Goal: Information Seeking & Learning: Check status

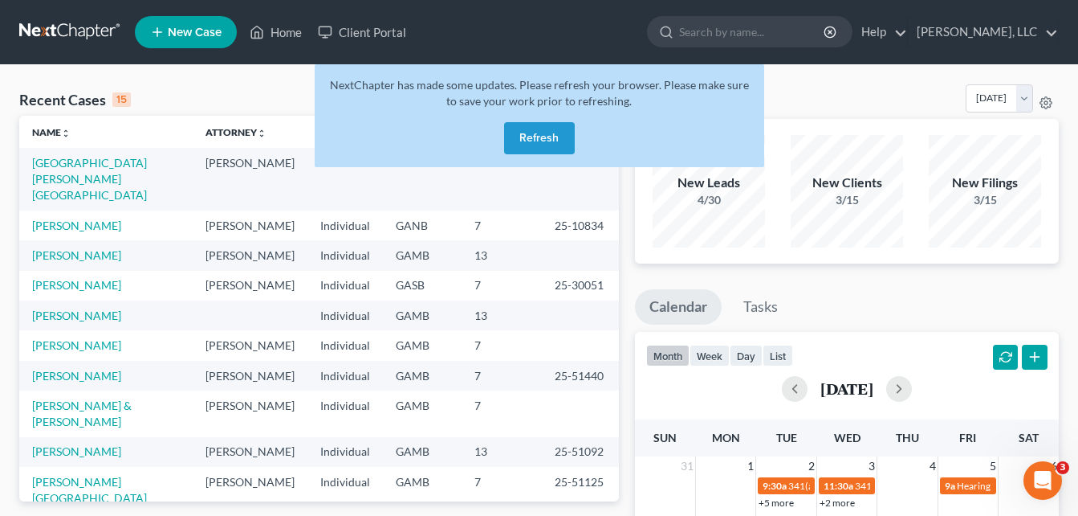
click at [543, 149] on button "Refresh" at bounding box center [539, 138] width 71 height 32
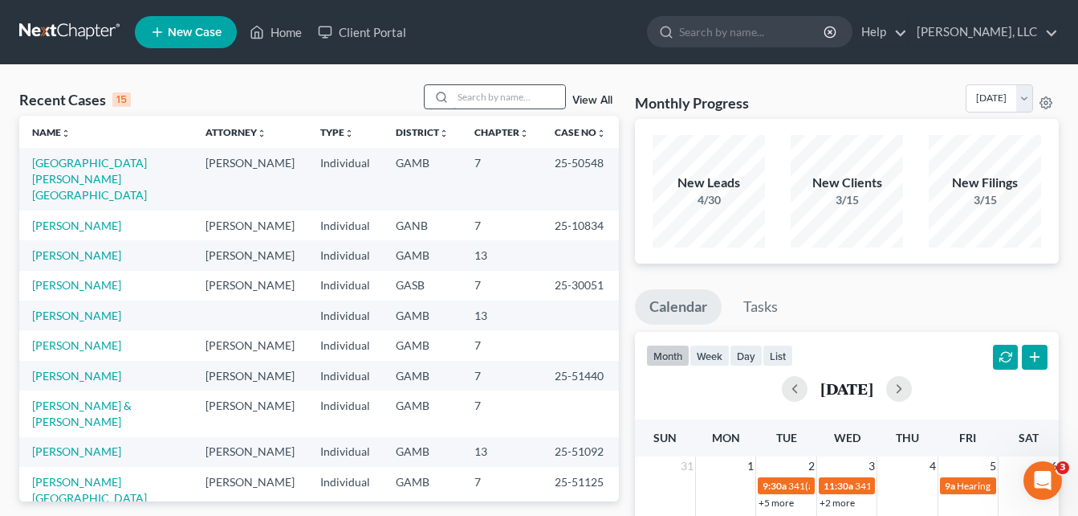
click at [470, 100] on input "search" at bounding box center [509, 96] width 112 height 23
type input "[PERSON_NAME]"
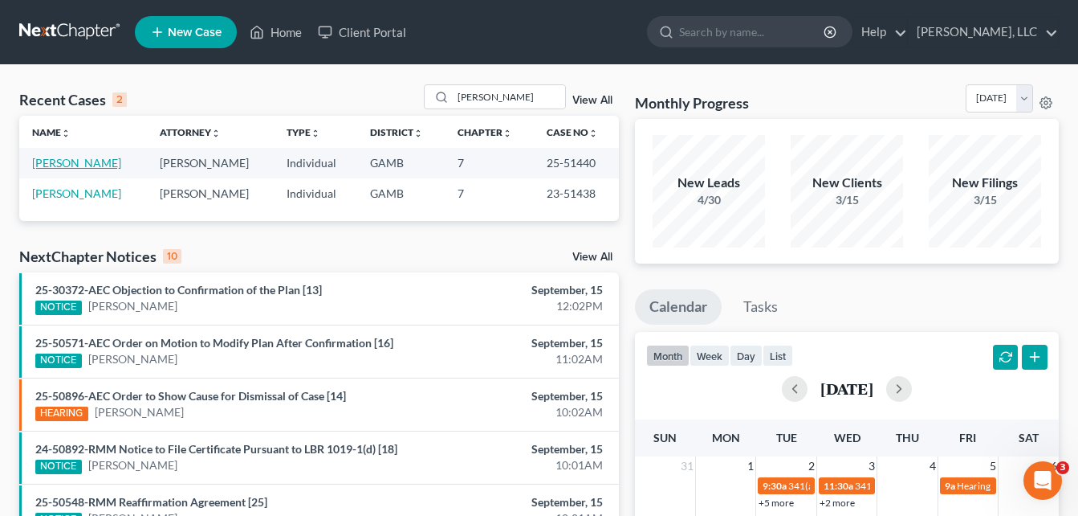
click at [79, 163] on link "[PERSON_NAME]" at bounding box center [76, 163] width 89 height 14
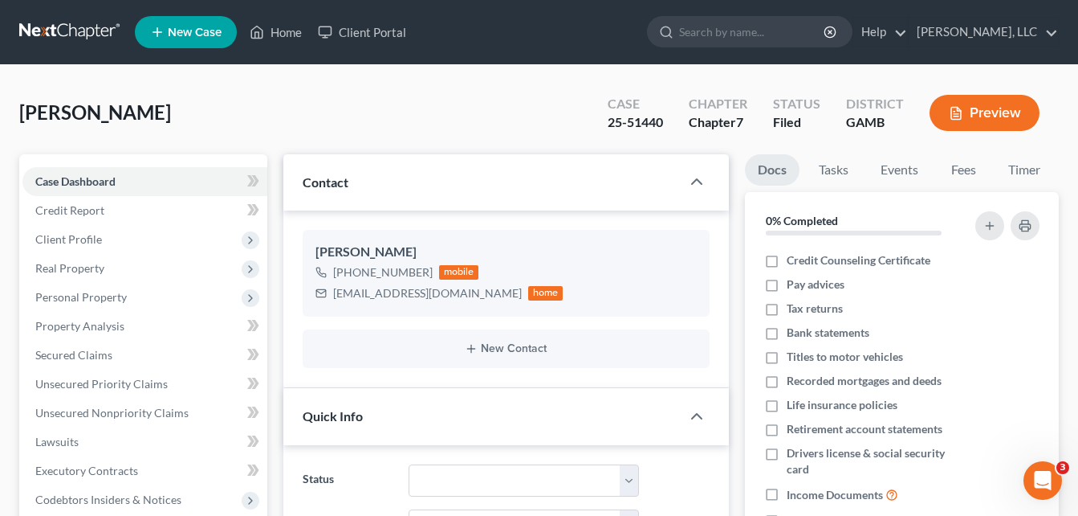
click at [276, 112] on div "[PERSON_NAME] Upgraded Case 25-51440 Chapter Chapter 7 Status [GEOGRAPHIC_DATA]…" at bounding box center [539, 119] width 1040 height 70
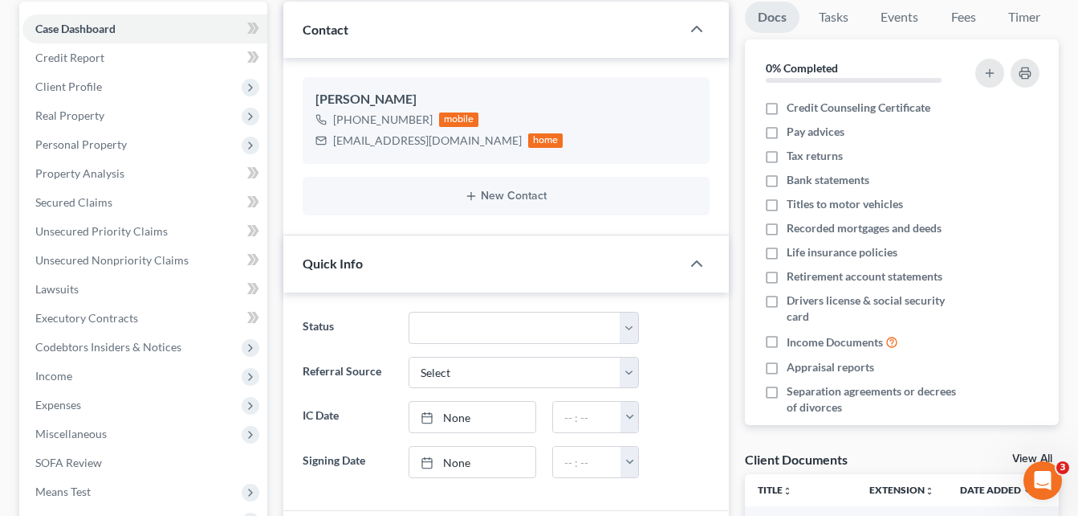
scroll to position [96, 0]
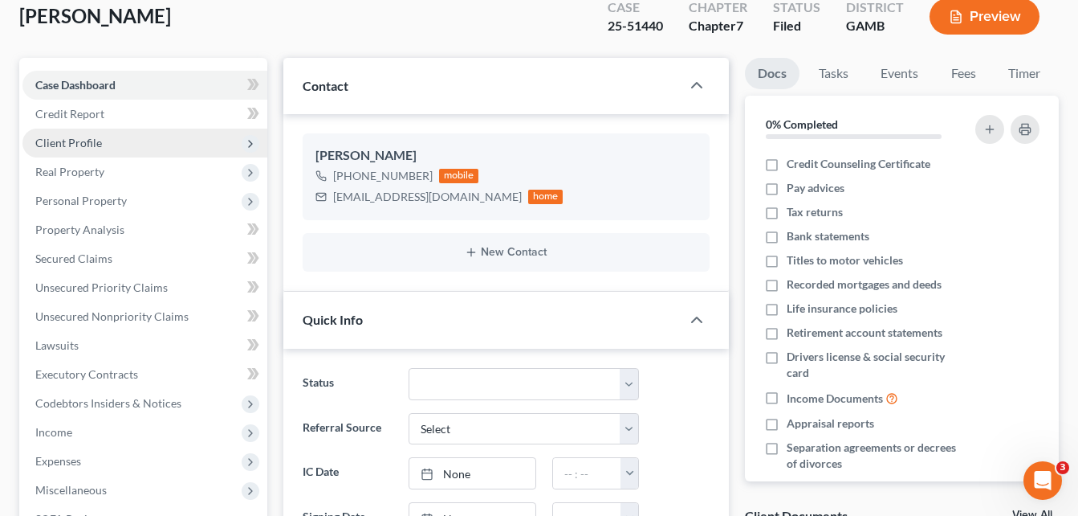
click at [73, 144] on span "Client Profile" at bounding box center [68, 143] width 67 height 14
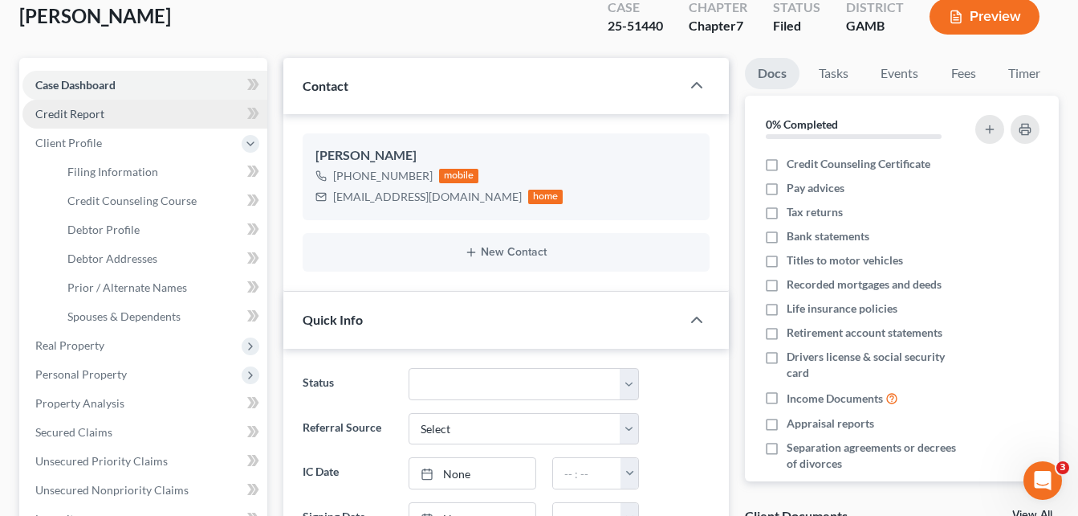
click at [81, 110] on span "Credit Report" at bounding box center [69, 114] width 69 height 14
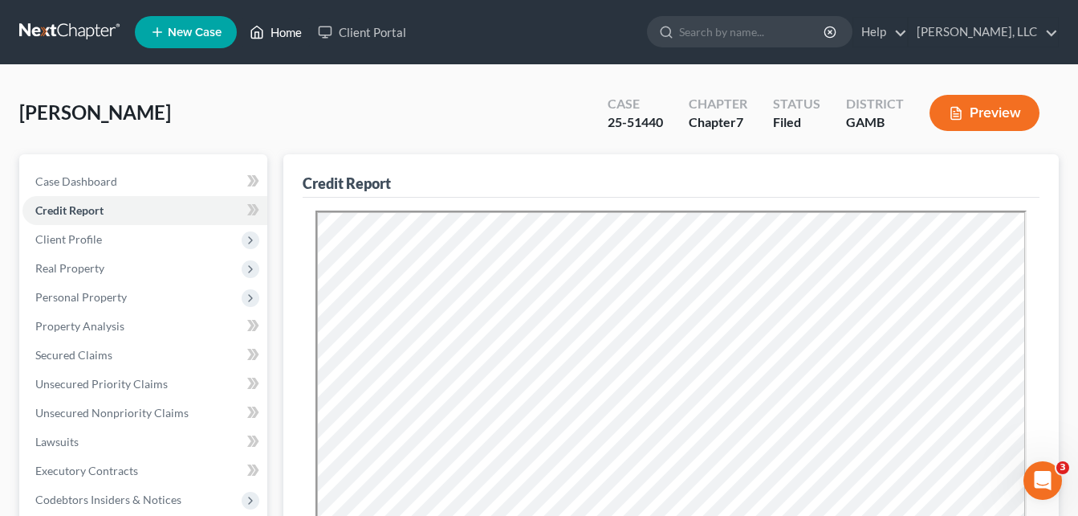
click at [287, 34] on link "Home" at bounding box center [276, 32] width 68 height 29
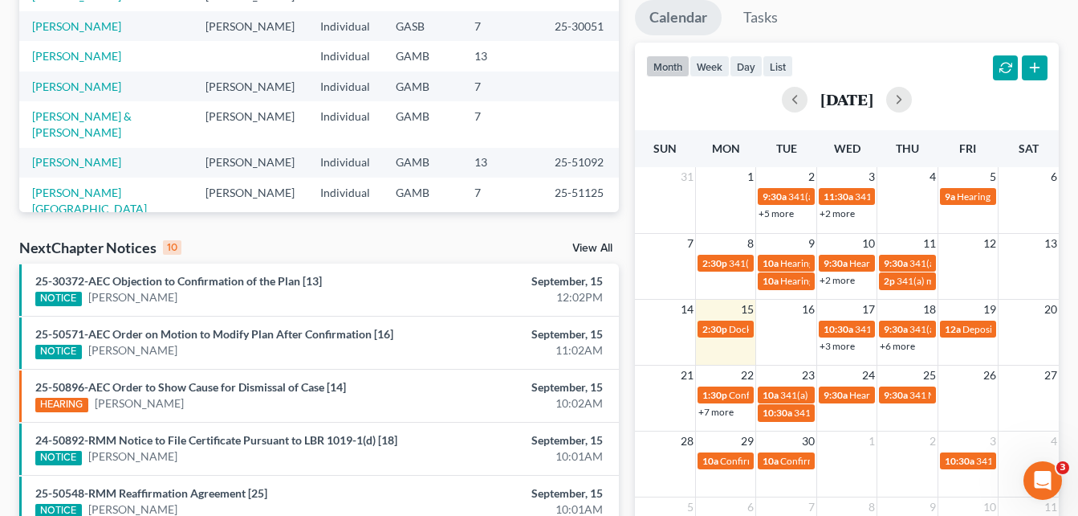
scroll to position [321, 0]
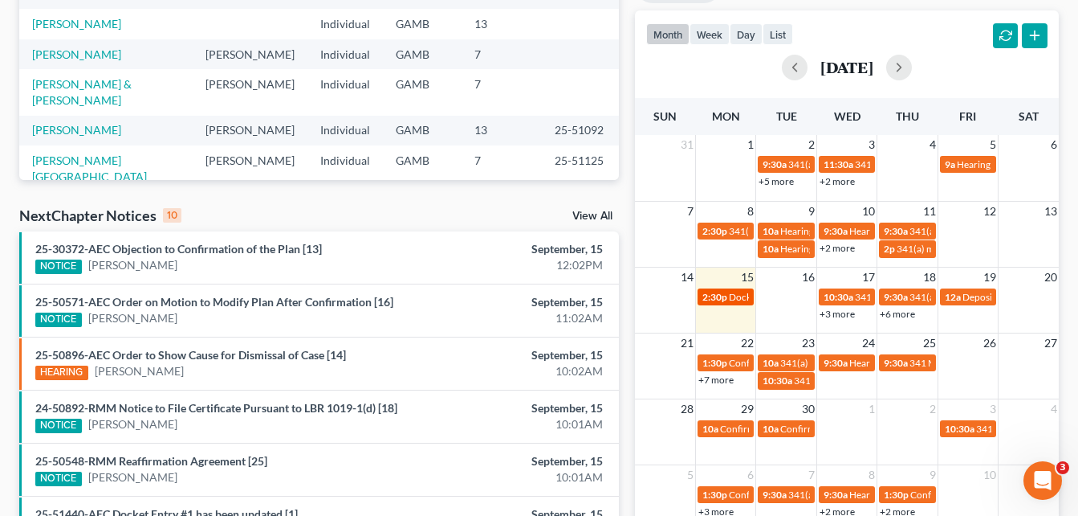
click at [726, 297] on span "2:30p" at bounding box center [715, 297] width 25 height 12
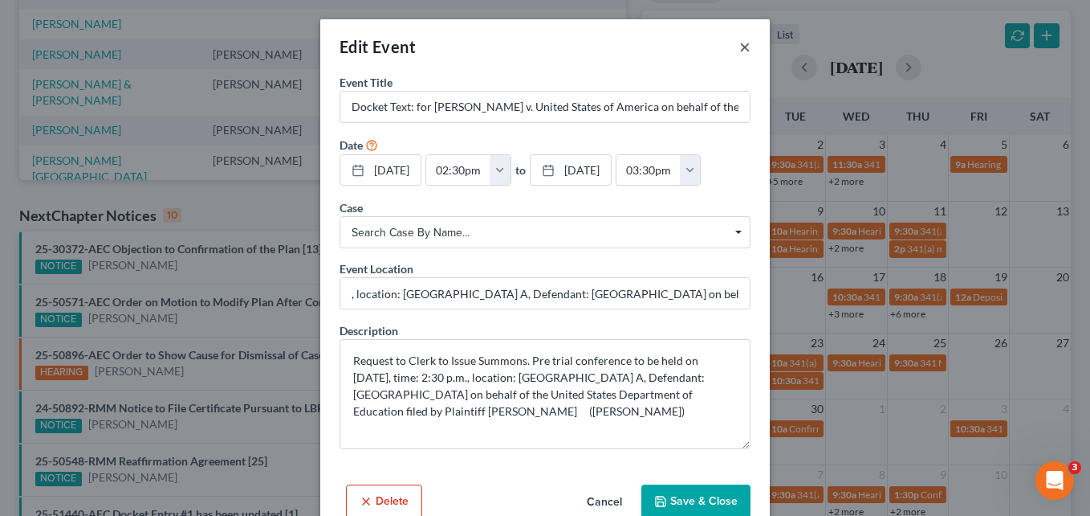
click at [740, 51] on button "×" at bounding box center [745, 46] width 11 height 19
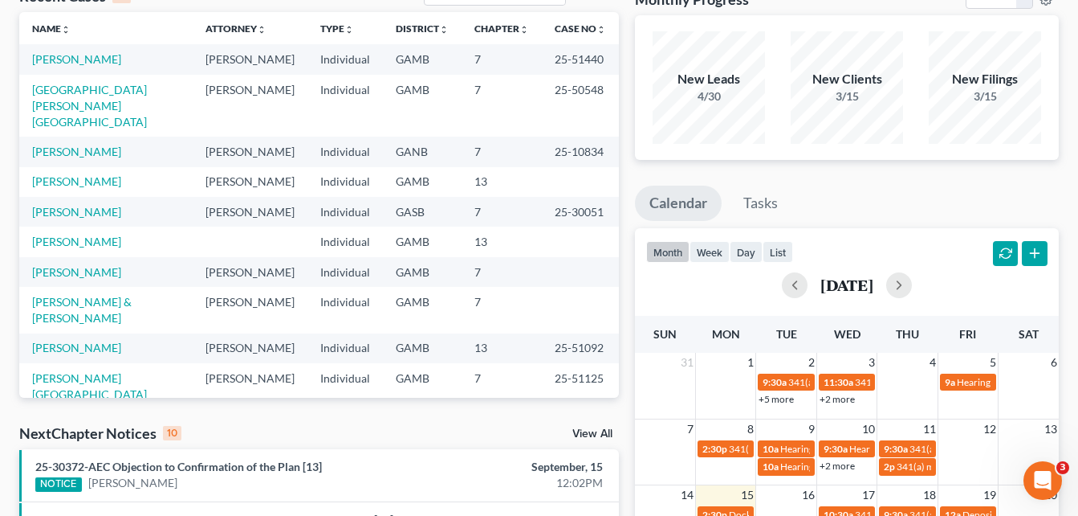
scroll to position [0, 0]
